Goal: Information Seeking & Learning: Learn about a topic

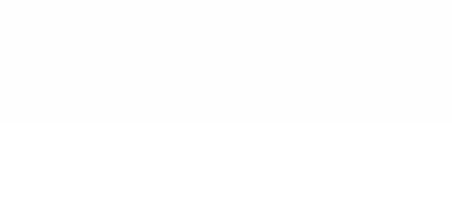
type input "******"
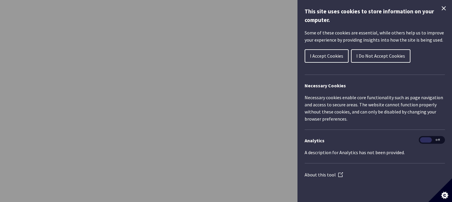
click at [445, 7] on icon "Close Cookie Control" at bounding box center [444, 8] width 4 height 4
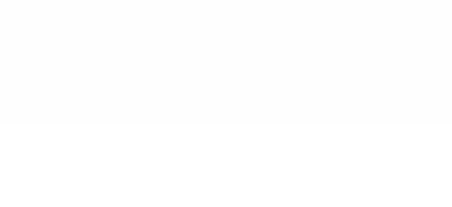
type input "******"
